Goal: Task Accomplishment & Management: Use online tool/utility

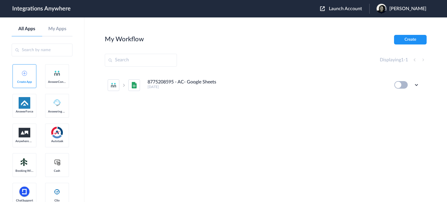
click at [335, 12] on div "Launch Account [PERSON_NAME] My Account Logout" at bounding box center [376, 9] width 112 height 10
click at [339, 10] on span "Launch Account" at bounding box center [345, 8] width 33 height 5
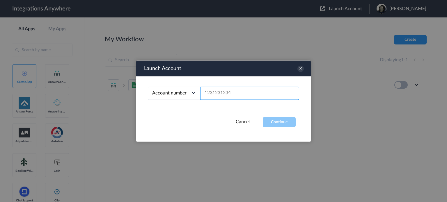
click at [235, 94] on input "text" at bounding box center [249, 93] width 99 height 13
paste input "8779271347"
type input "8779271347"
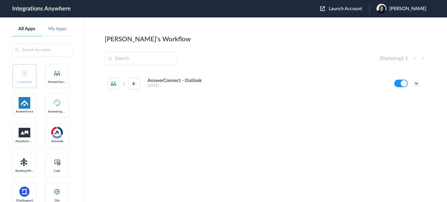
click at [415, 86] on icon at bounding box center [416, 84] width 6 height 6
click at [391, 99] on link "Edit" at bounding box center [393, 97] width 14 height 4
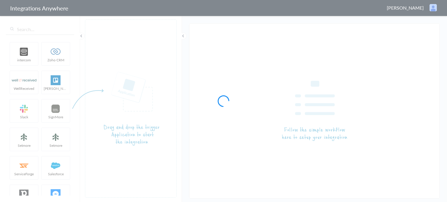
type input "AnswerConnect - Outlook"
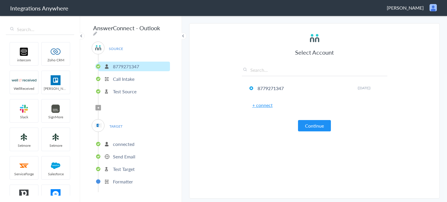
click at [134, 143] on li "connected" at bounding box center [134, 144] width 72 height 10
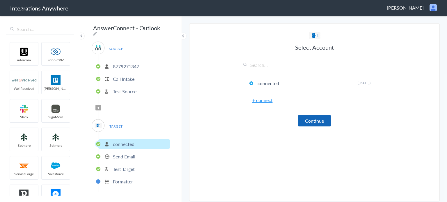
click at [325, 124] on button "Continue" at bounding box center [314, 120] width 33 height 11
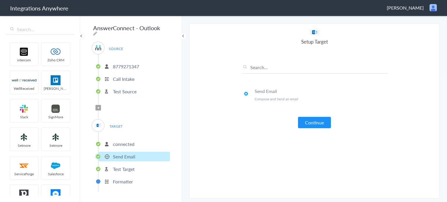
click at [325, 124] on button "Continue" at bounding box center [314, 122] width 33 height 11
